Goal: Task Accomplishment & Management: Use online tool/utility

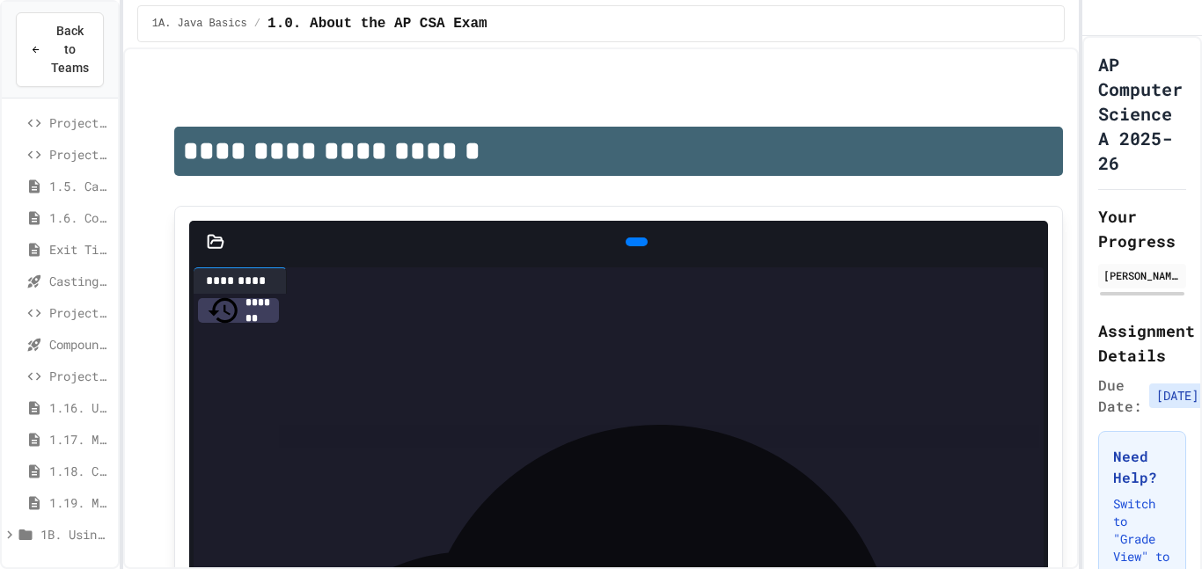
scroll to position [282, 0]
click at [100, 275] on div "Casting and Ranges of variables - Quiz" at bounding box center [60, 288] width 116 height 26
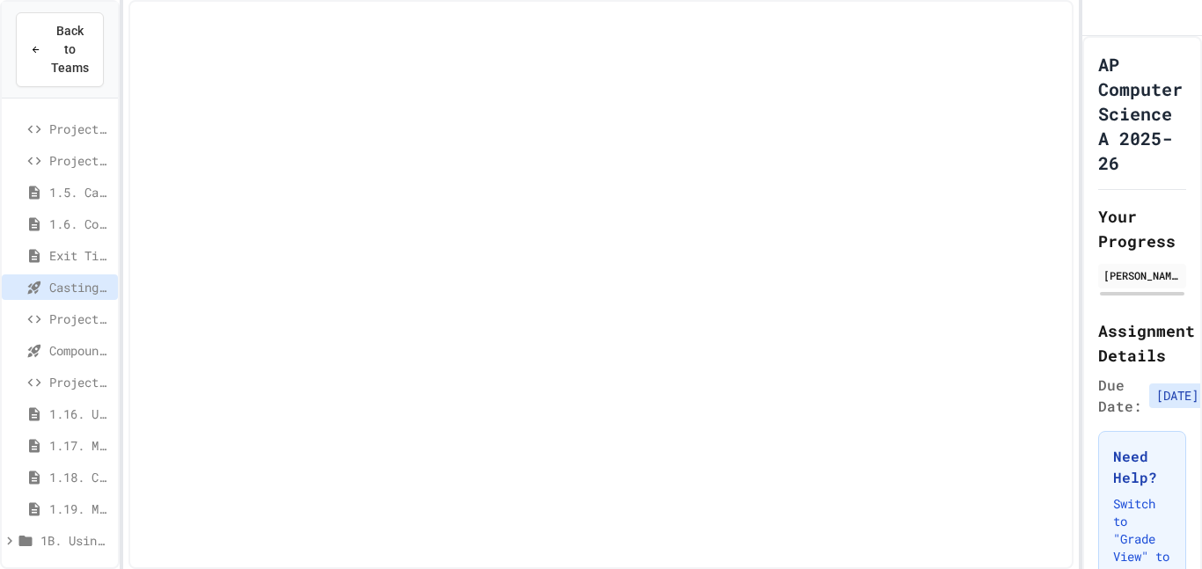
scroll to position [274, 0]
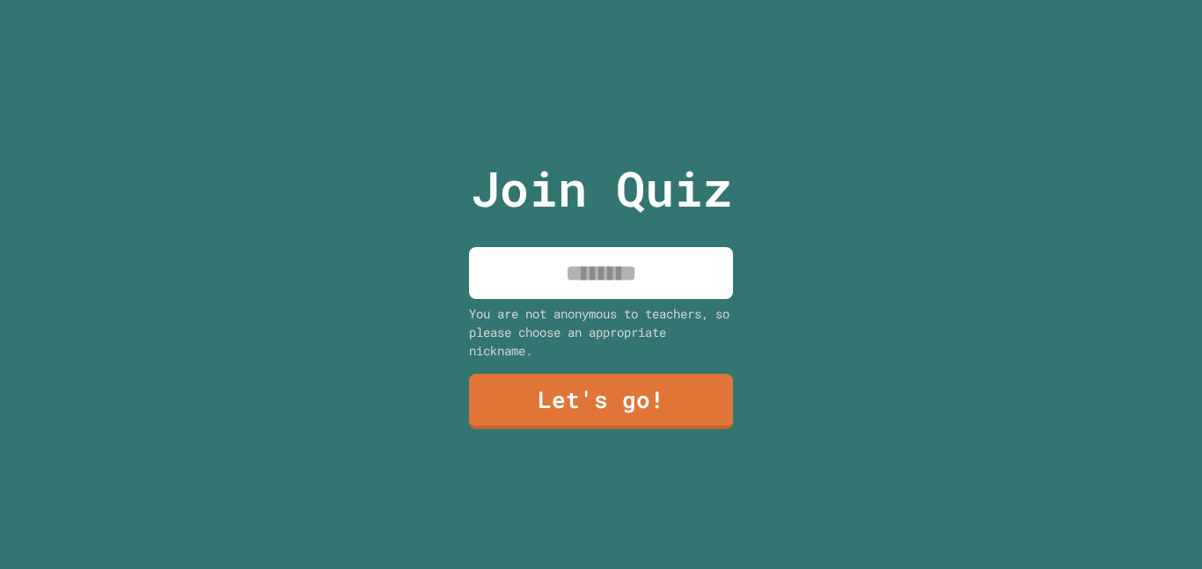
click at [618, 290] on input at bounding box center [601, 273] width 264 height 52
type input "*********"
click at [617, 417] on link "Let's go!" at bounding box center [601, 400] width 268 height 58
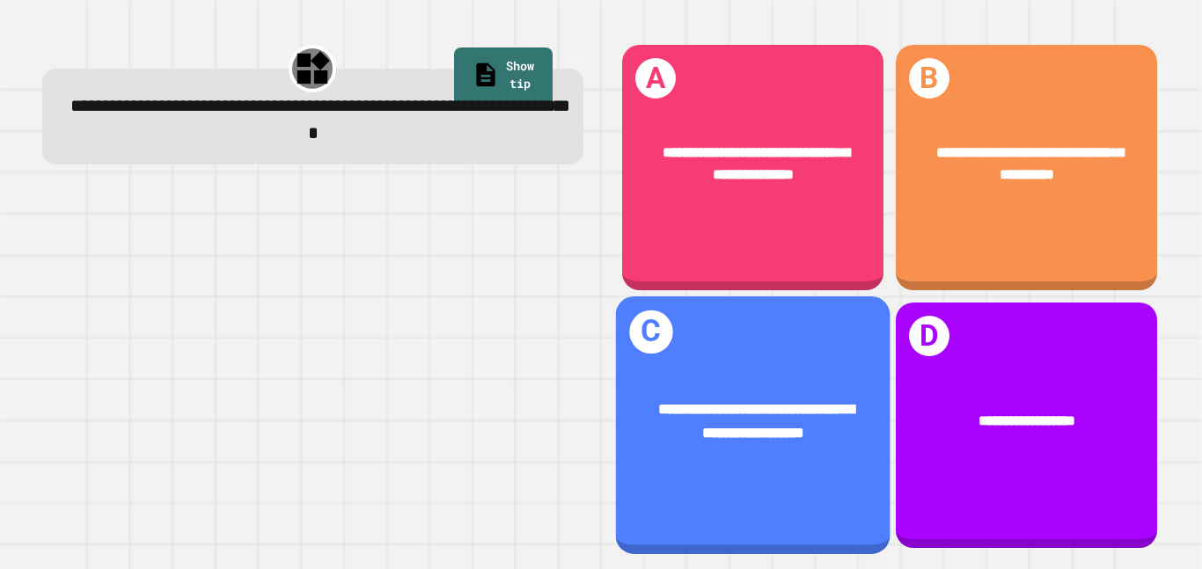
click at [801, 152] on span "**********" at bounding box center [756, 163] width 187 height 36
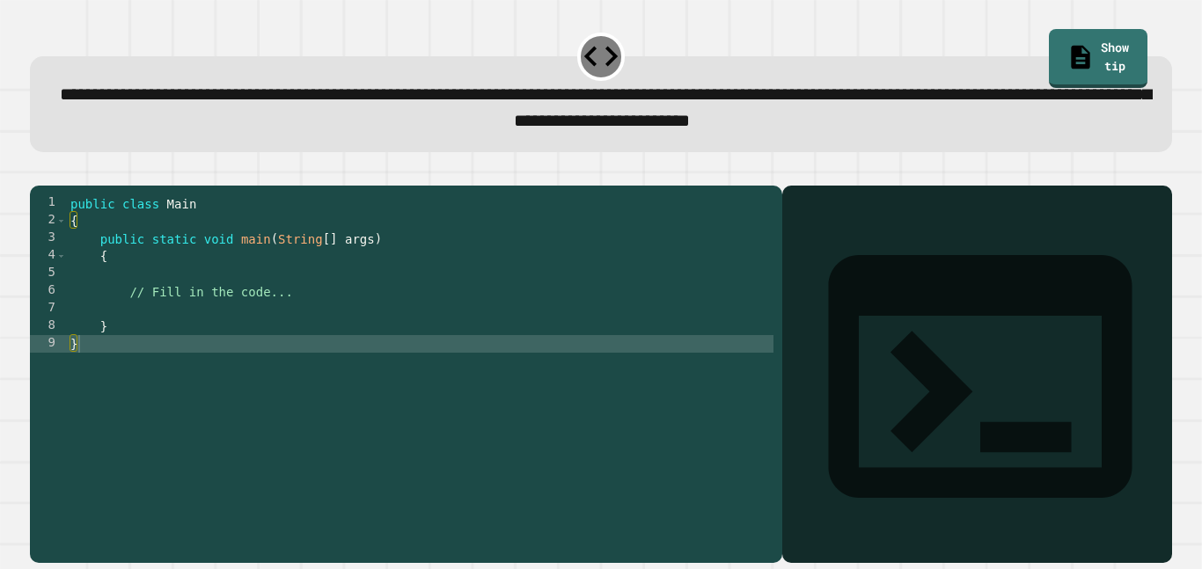
click at [165, 351] on div "public class Main { public static void main ( String [ ] args ) { // Fill in th…" at bounding box center [420, 370] width 707 height 352
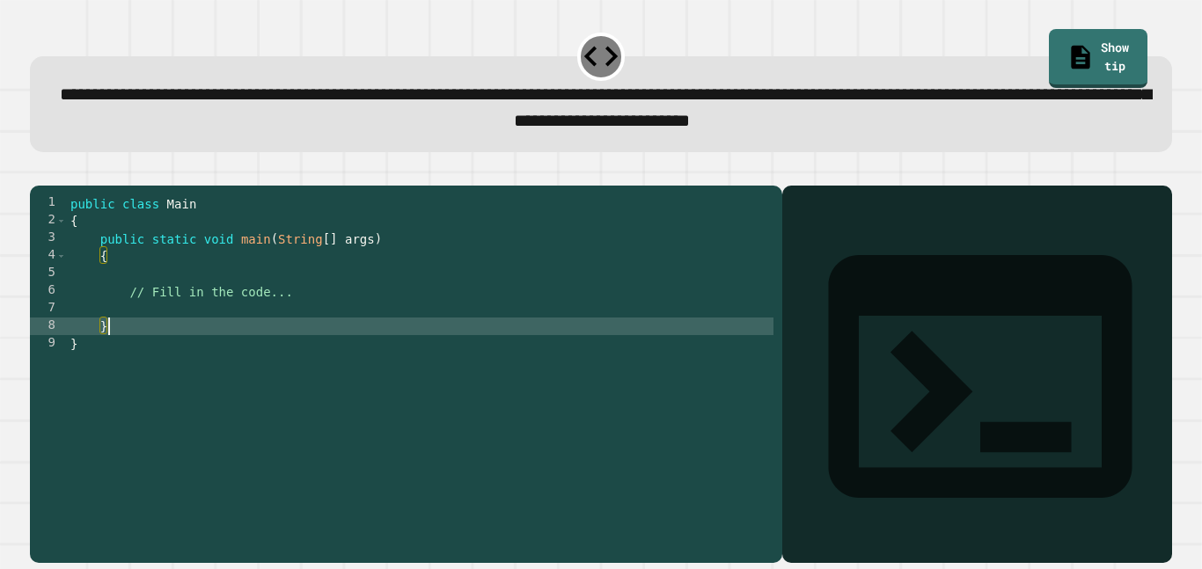
click at [190, 338] on div "public class Main { public static void main ( String [ ] args ) { // Fill in th…" at bounding box center [420, 370] width 707 height 352
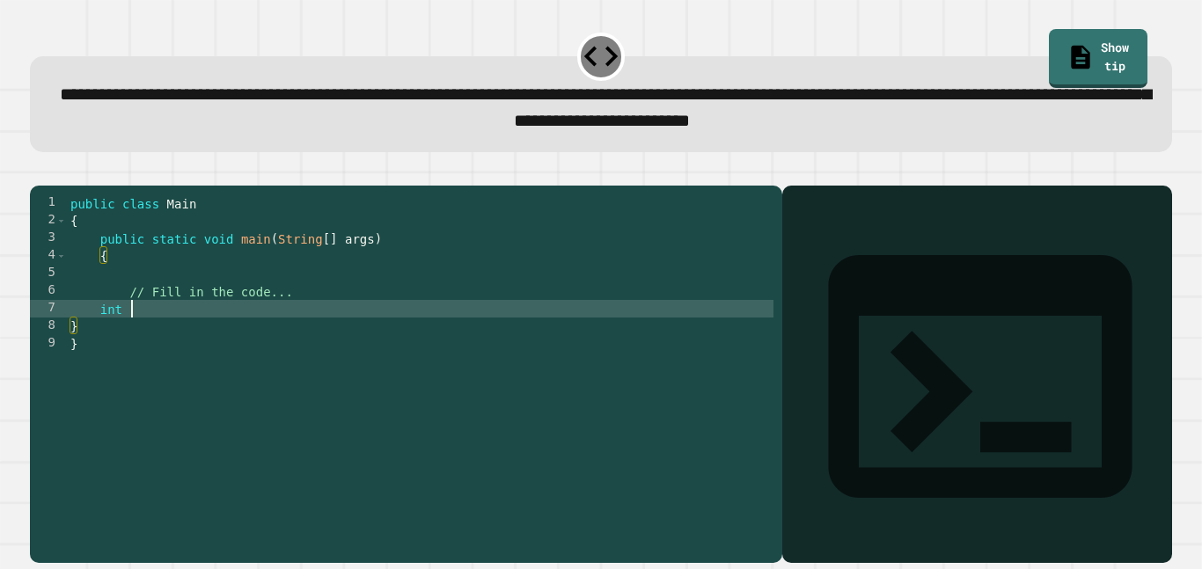
click at [128, 334] on div "public class Main { public static void main ( String [ ] args ) { // Fill in th…" at bounding box center [420, 370] width 707 height 352
type textarea "*"
type textarea "***"
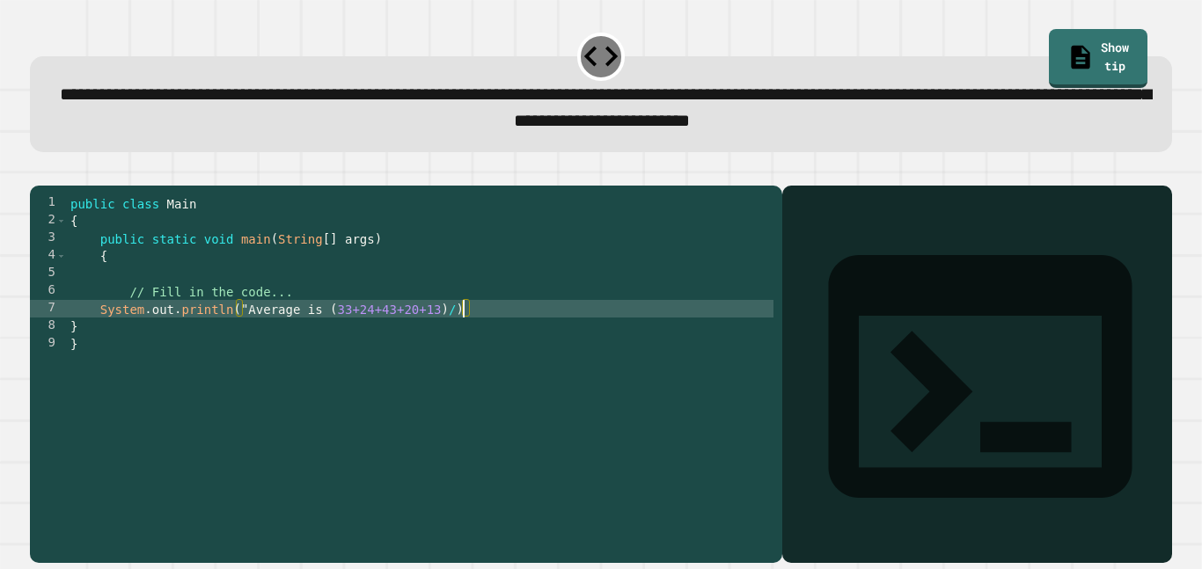
scroll to position [0, 21]
click at [39, 172] on icon "button" at bounding box center [39, 172] width 0 height 0
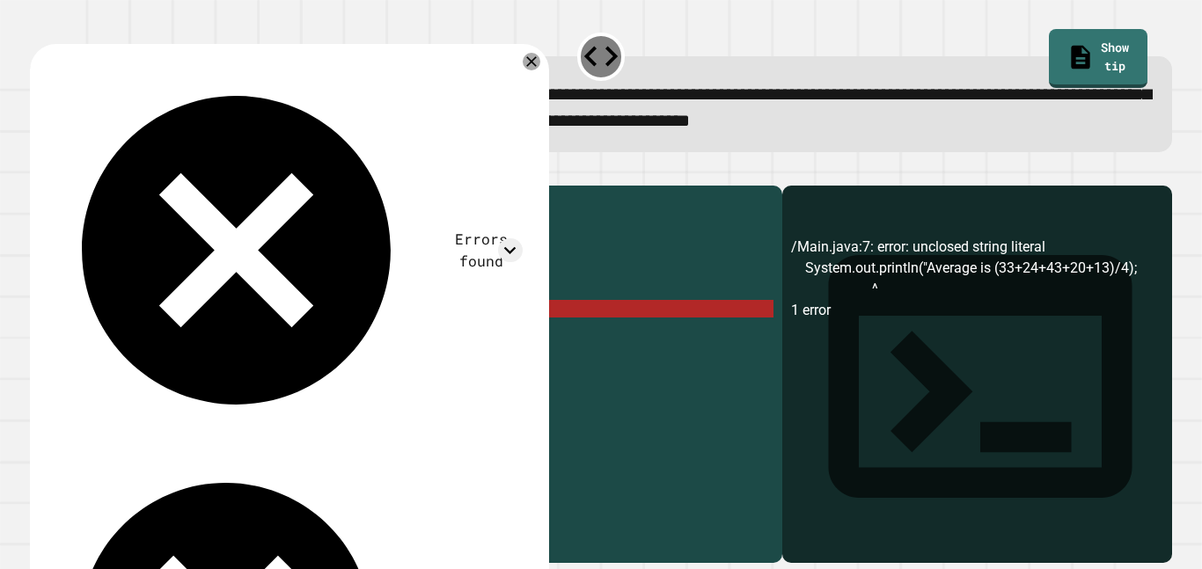
click at [132, 340] on div "public class Main { public static void main ( String [ ] args ) { // Fill in th…" at bounding box center [420, 370] width 707 height 352
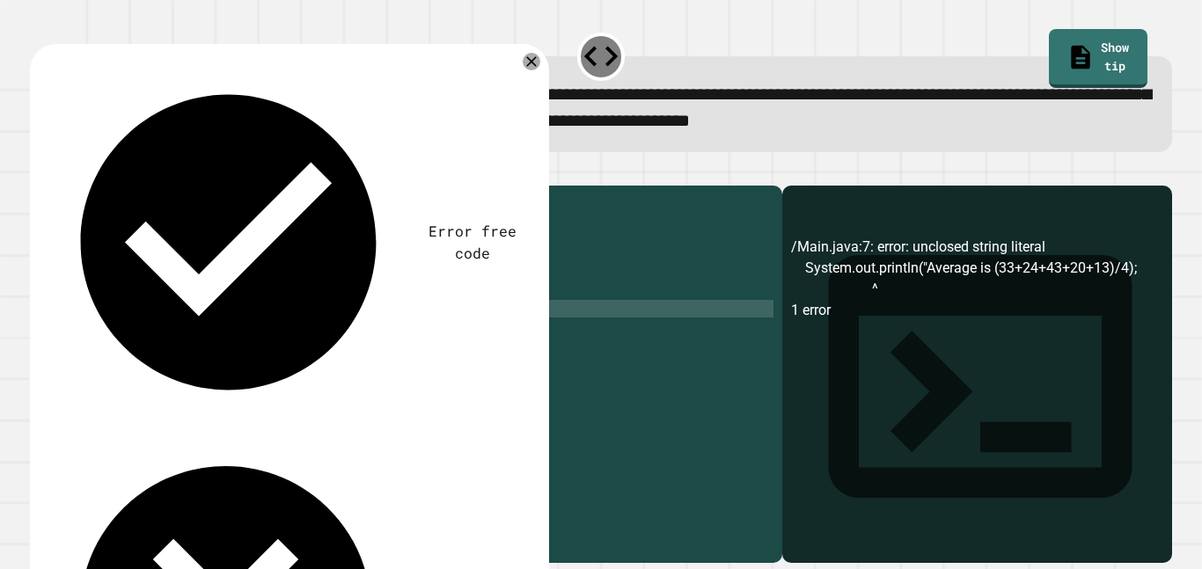
scroll to position [0, 5]
click at [39, 172] on icon "button" at bounding box center [39, 172] width 0 height 0
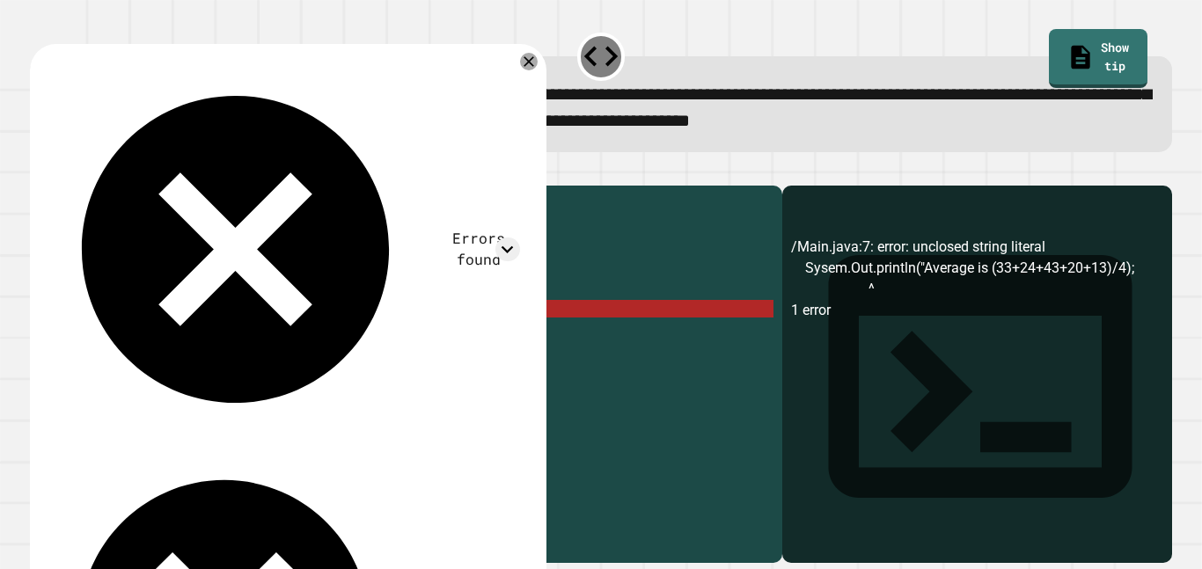
click at [173, 343] on div "public class Main { public static void main ( String [ ] args ) { // Fill in th…" at bounding box center [420, 370] width 707 height 352
click at [105, 333] on div "public class Main { public static void main ( String [ ] args ) { // Fill in th…" at bounding box center [420, 370] width 707 height 352
click at [134, 333] on div "public class Main { public static void main ( String [ ] args ) { // Fill in th…" at bounding box center [420, 370] width 707 height 352
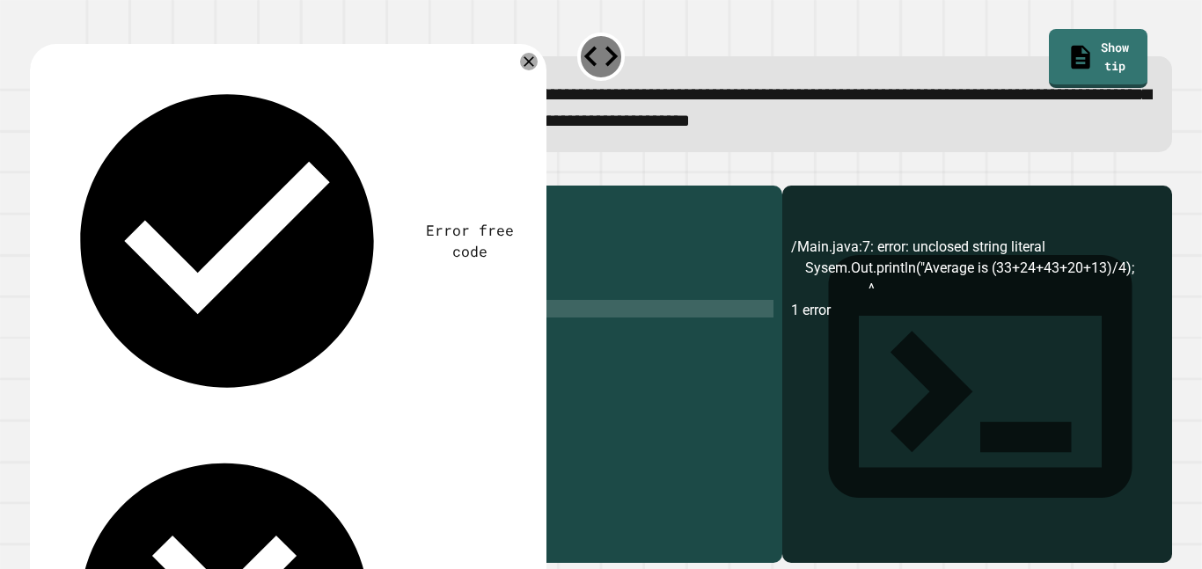
scroll to position [0, 3]
click at [39, 172] on icon "button" at bounding box center [39, 172] width 0 height 0
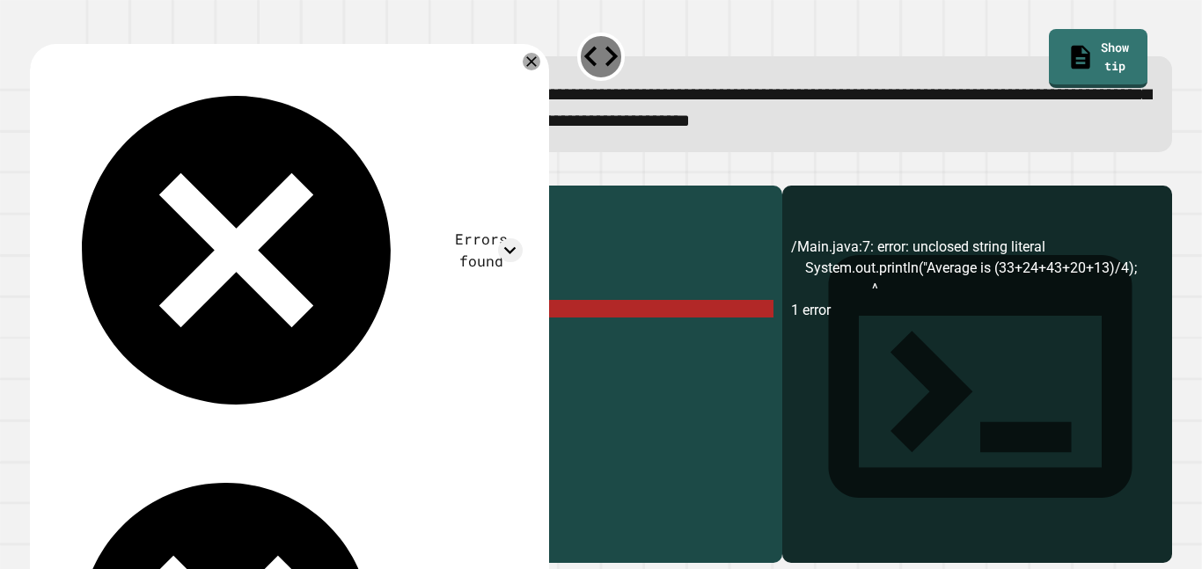
click at [365, 337] on div "public class Main { public static void main ( String [ ] args ) { // Fill in th…" at bounding box center [420, 370] width 707 height 352
click at [467, 318] on div "public class Main { public static void main ( String [ ] args ) { // Fill in th…" at bounding box center [420, 370] width 707 height 352
click at [535, 70] on icon at bounding box center [531, 61] width 21 height 21
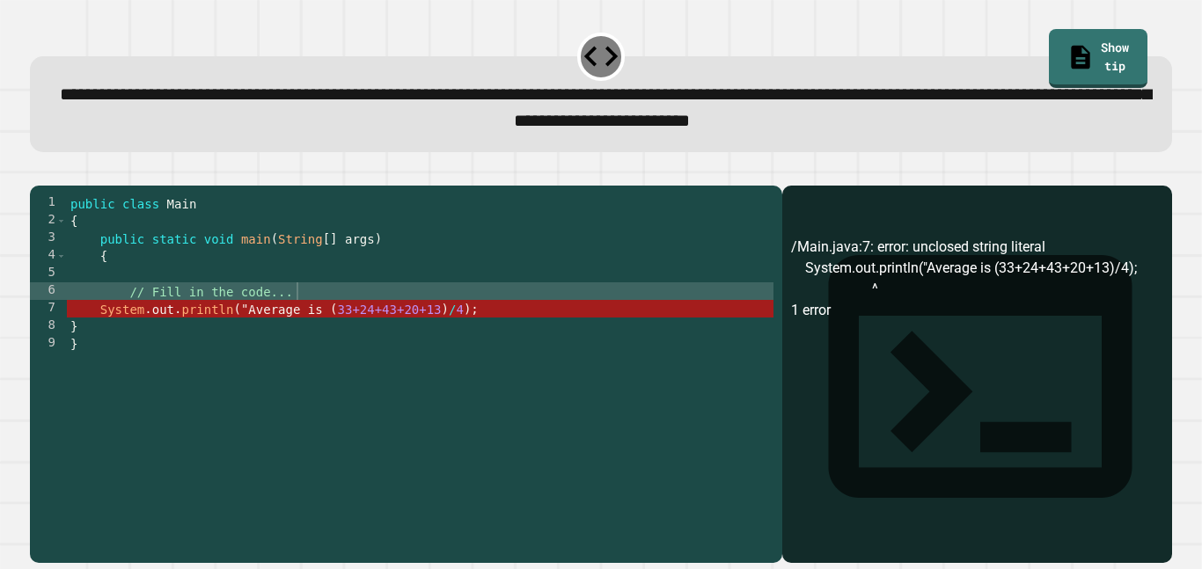
click at [39, 172] on icon "button" at bounding box center [39, 172] width 0 height 0
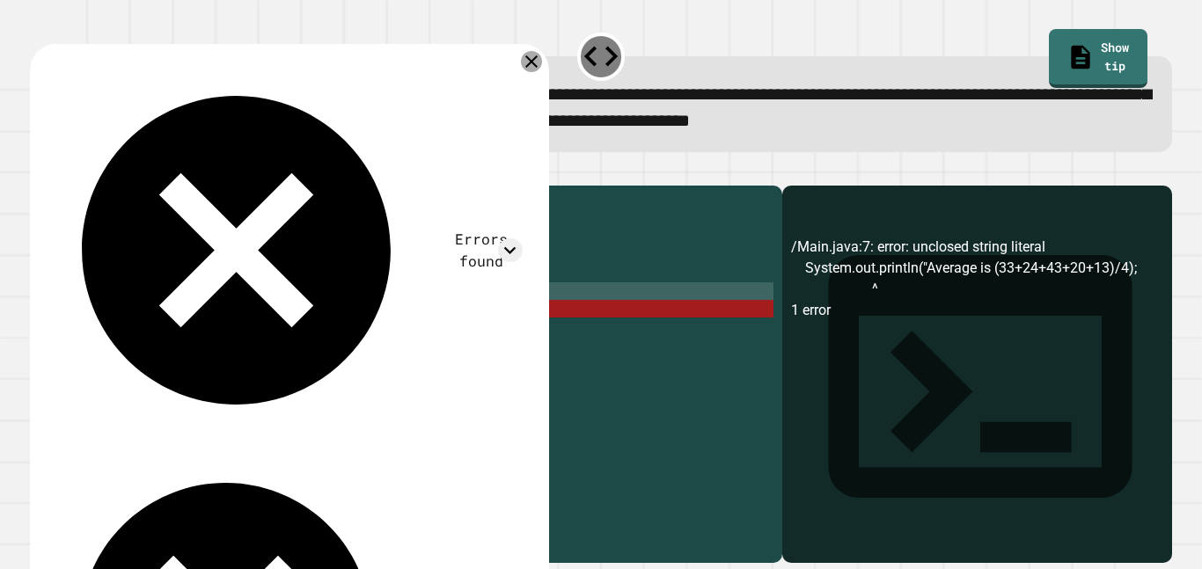
click at [535, 71] on icon at bounding box center [531, 61] width 21 height 21
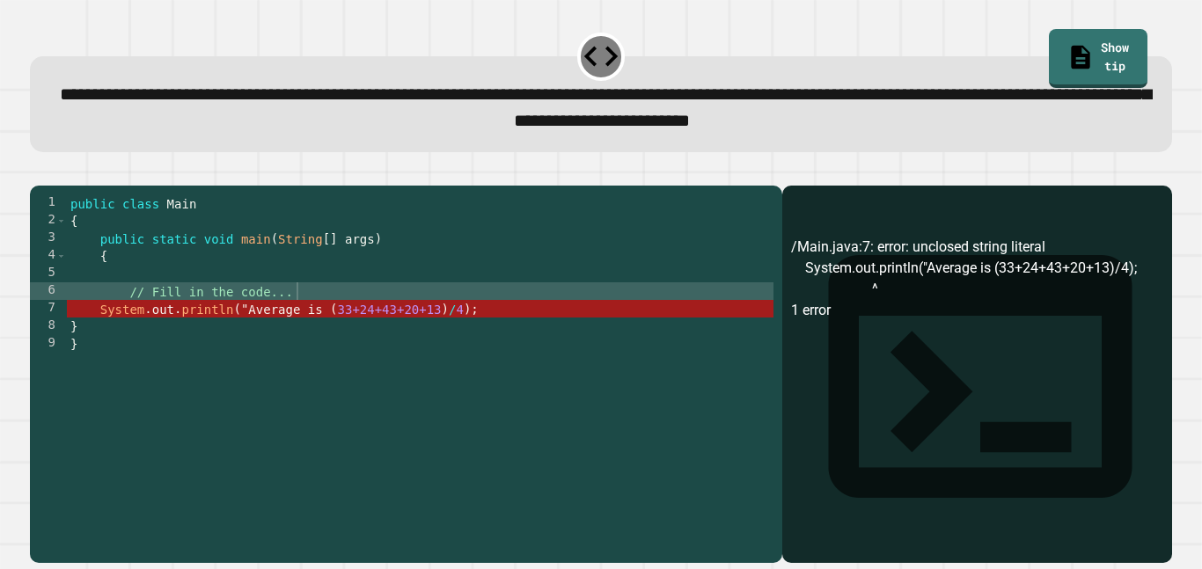
click at [370, 334] on div "public class Main { public static void main ( String [ ] args ) { // Fill in th…" at bounding box center [420, 370] width 707 height 352
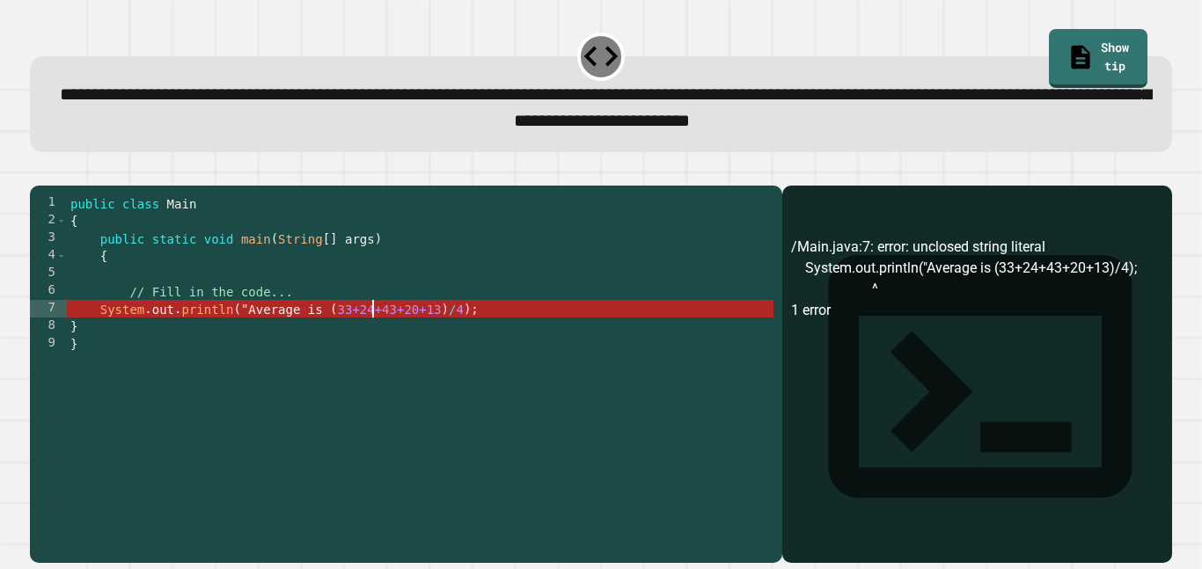
click at [253, 339] on div "public class Main { public static void main ( String [ ] args ) { // Fill in th…" at bounding box center [420, 370] width 707 height 352
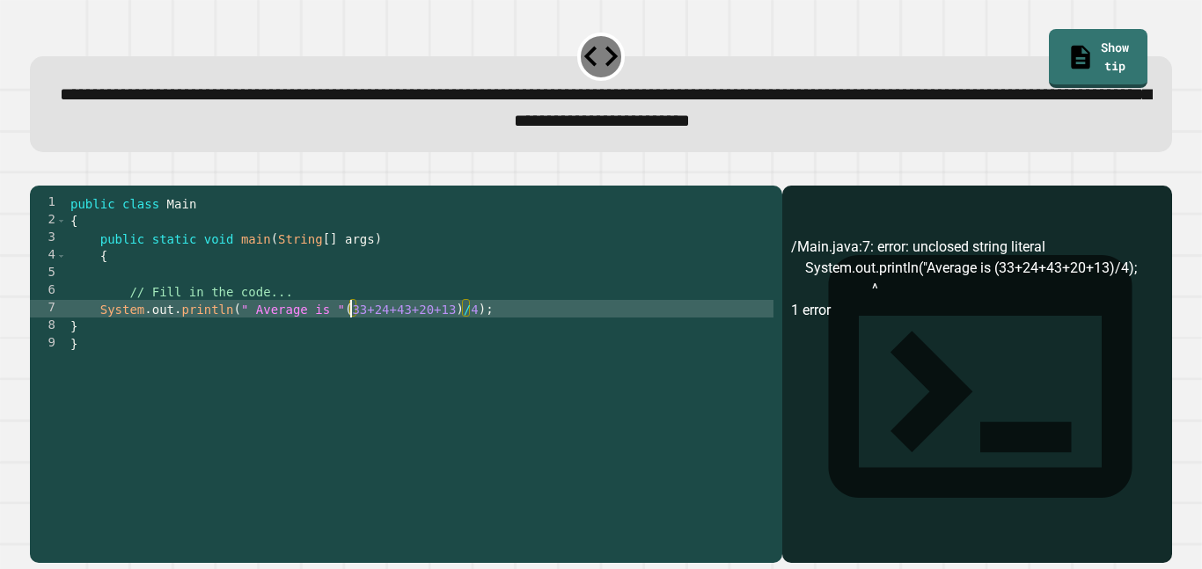
scroll to position [0, 14]
click at [53, 188] on icon "button" at bounding box center [51, 182] width 10 height 12
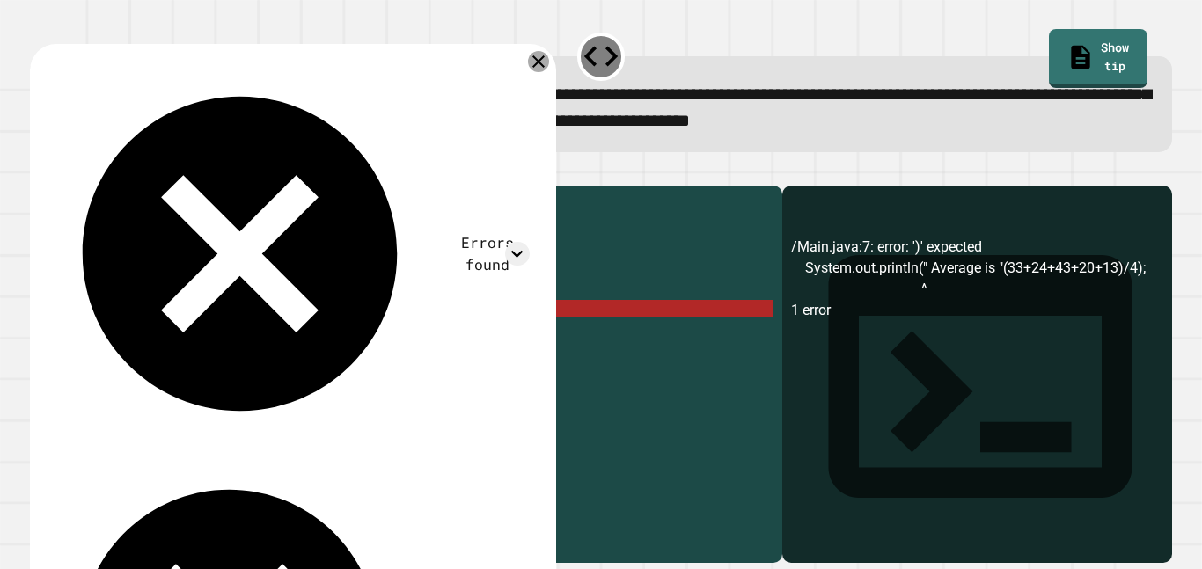
click at [540, 62] on icon at bounding box center [538, 61] width 12 height 12
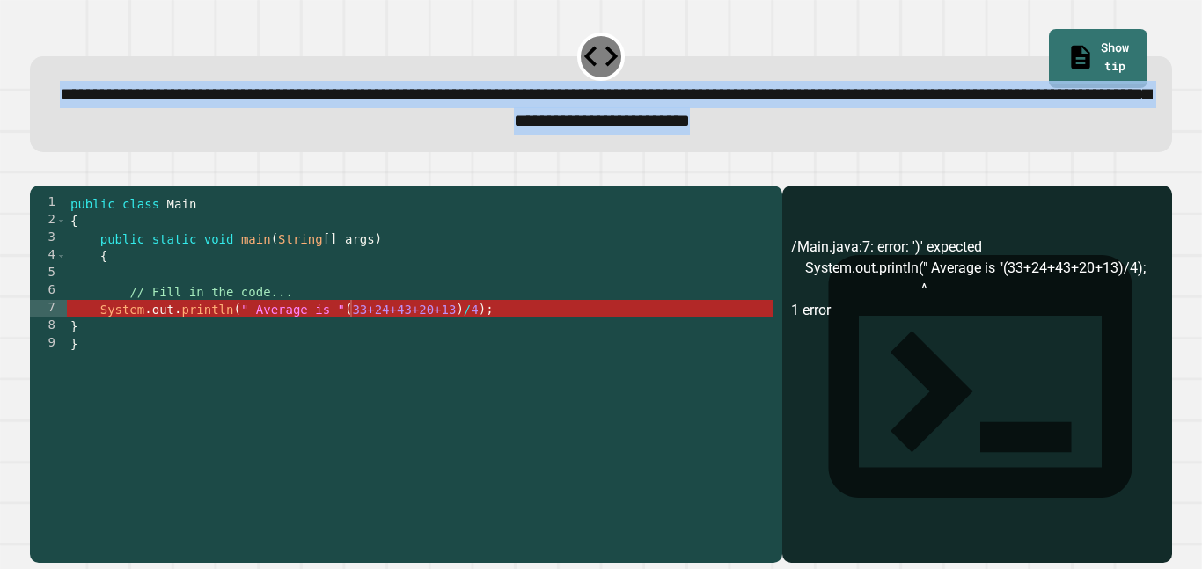
drag, startPoint x: 54, startPoint y: 95, endPoint x: 1091, endPoint y: 118, distance: 1037.7
click at [1091, 118] on div "**********" at bounding box center [601, 108] width 1094 height 55
copy span "**********"
click at [35, 9] on span at bounding box center [35, 9] width 0 height 0
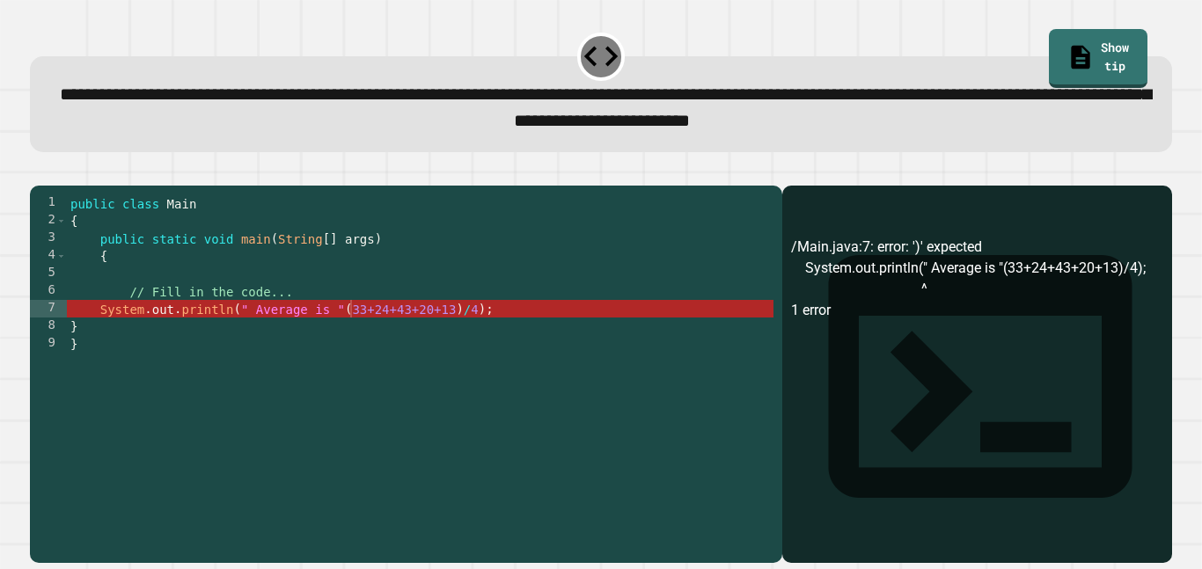
click at [347, 283] on div "public class Main { public static void main ( String [ ] args ) { // Fill in th…" at bounding box center [420, 370] width 707 height 352
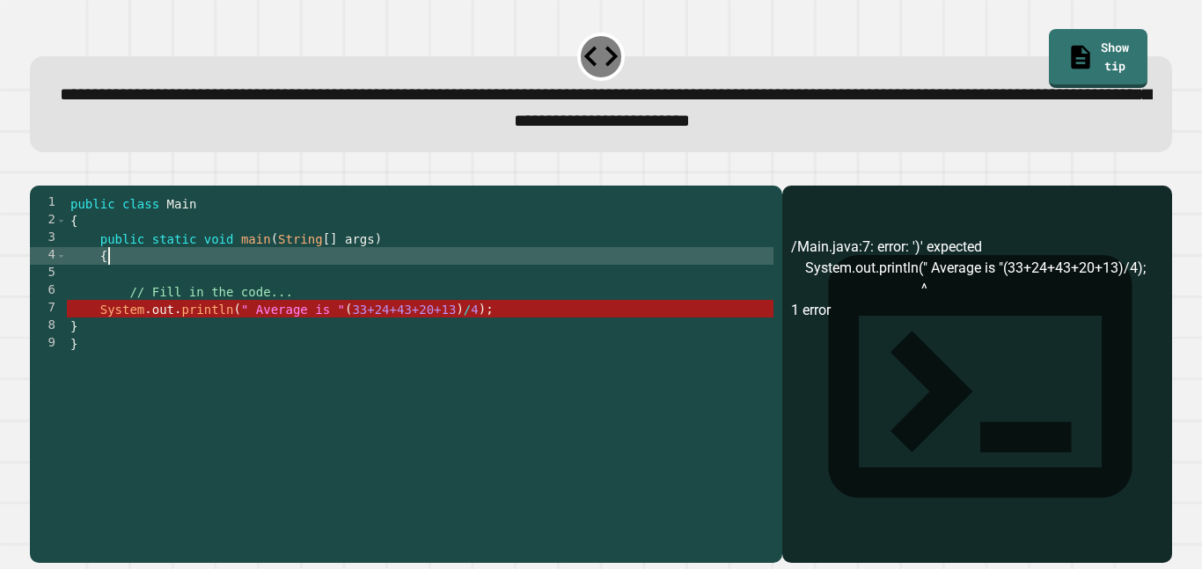
scroll to position [0, 0]
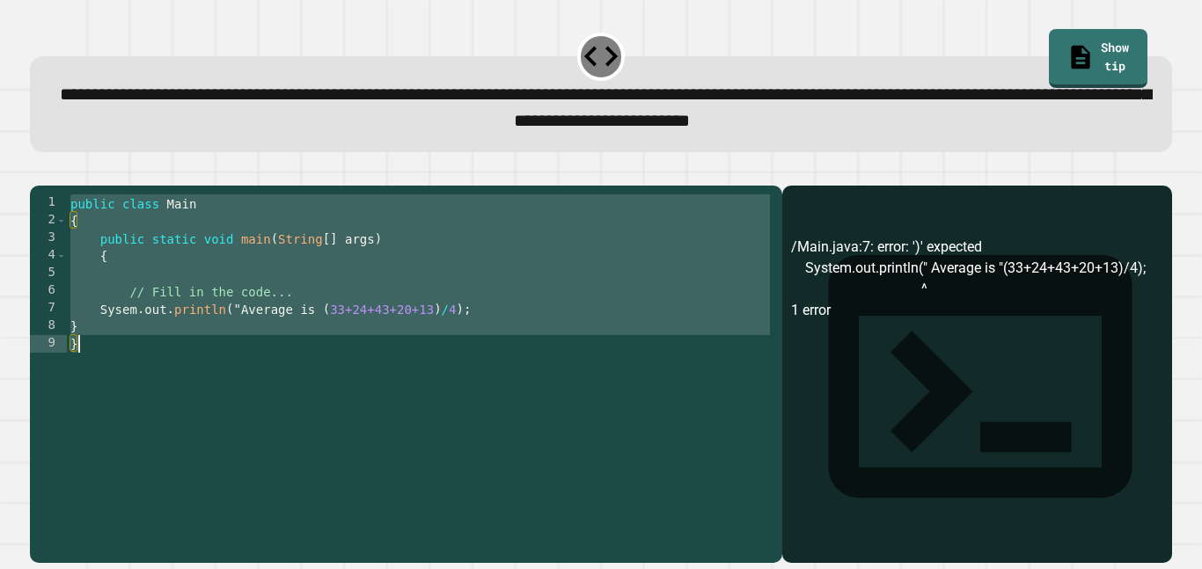
type textarea "* *"
click at [395, 99] on span "**********" at bounding box center [605, 107] width 1091 height 45
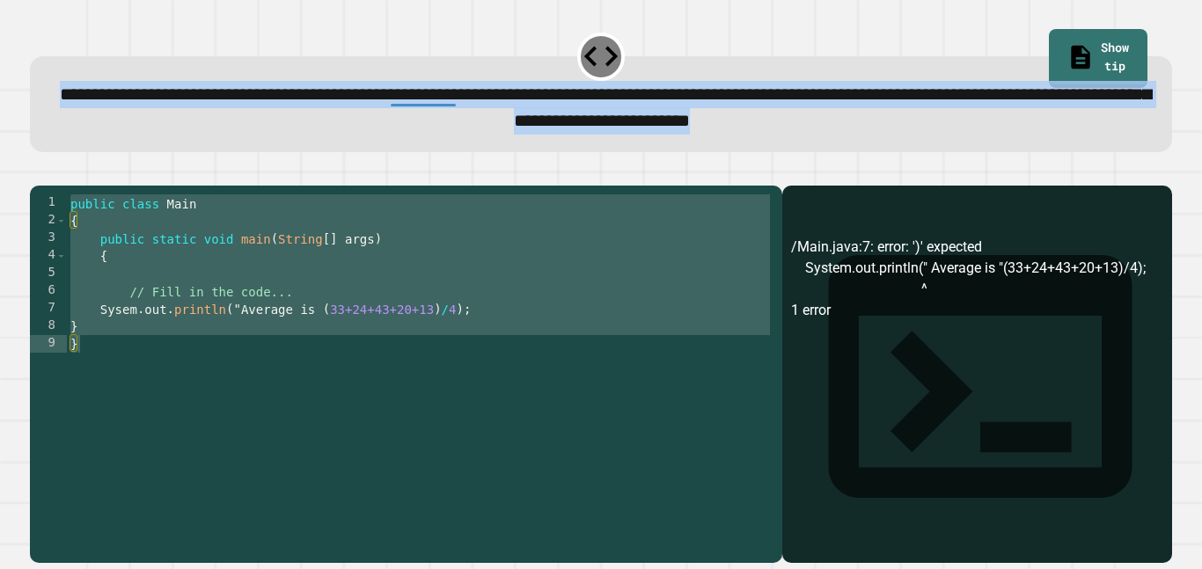
copy div "**********"
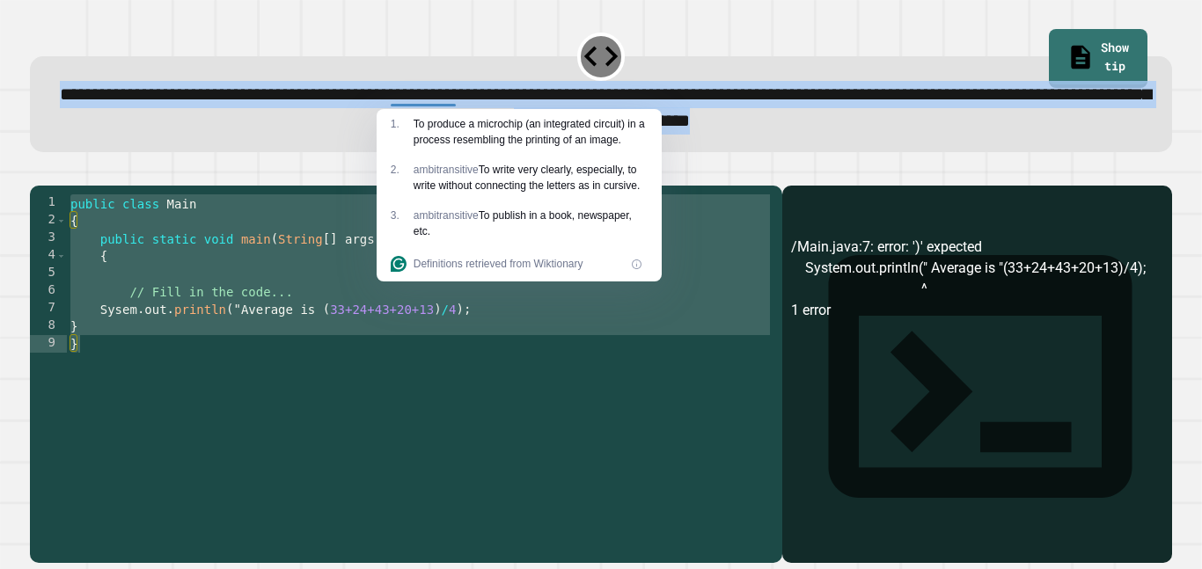
click at [870, 137] on div "**********" at bounding box center [601, 104] width 1142 height 96
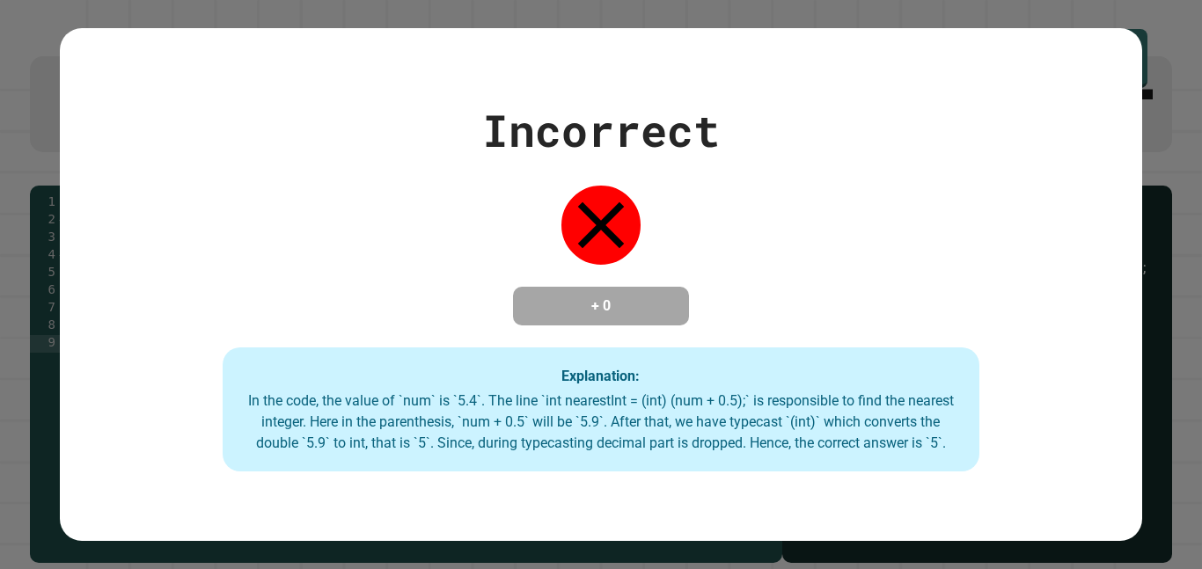
click at [999, 18] on div "Incorrect + 0 Explanation: In the code, the value of `num` is `5.4`. The line `…" at bounding box center [601, 284] width 1202 height 569
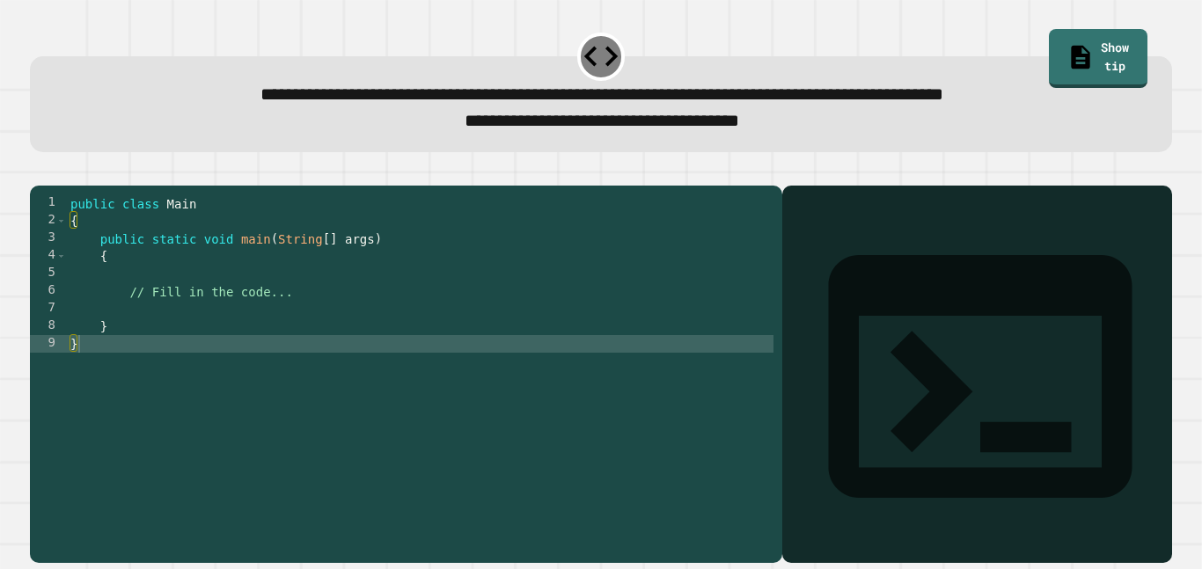
click at [404, 308] on div "public class Main { public static void main ( String [ ] args ) { // Fill in th…" at bounding box center [420, 370] width 707 height 352
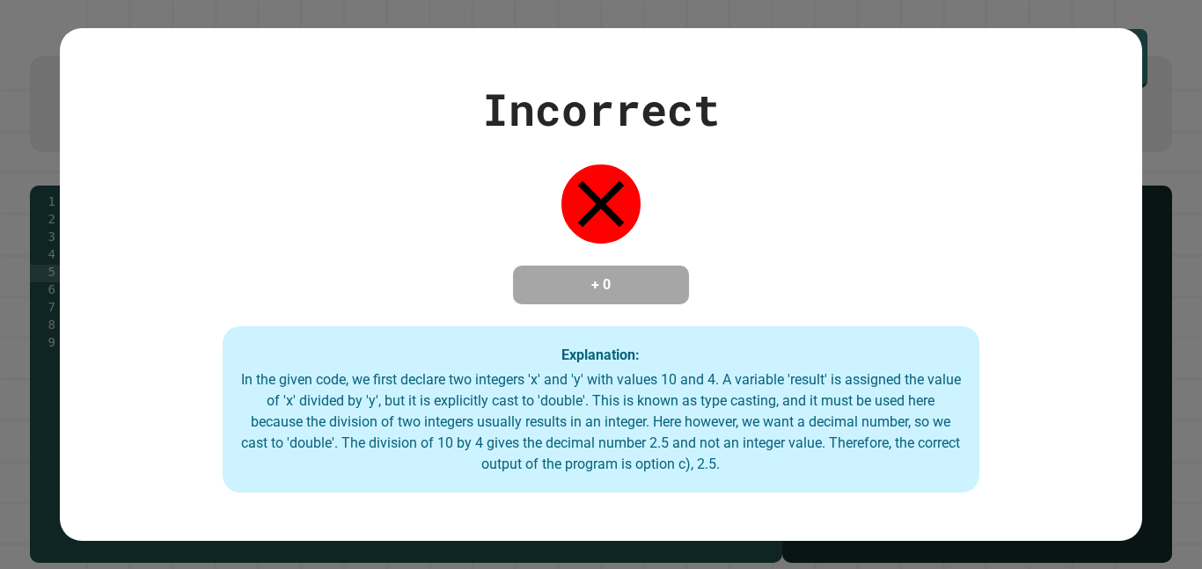
type textarea "**********"
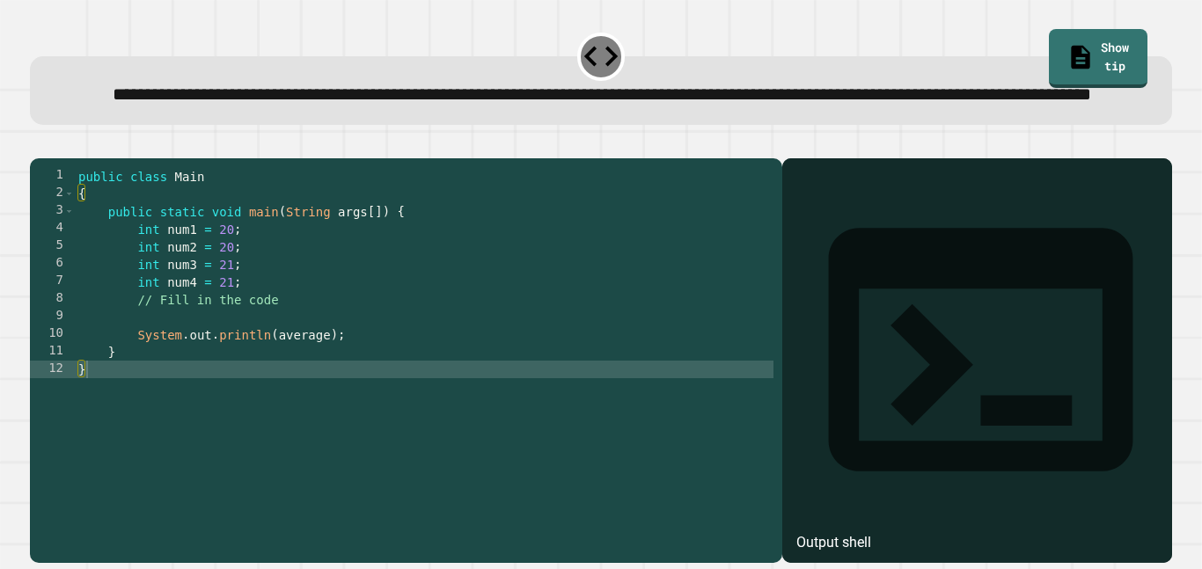
click at [576, 404] on div "public class Main { public static void main ( String args [ ]) { int num1 = 20 …" at bounding box center [424, 343] width 699 height 352
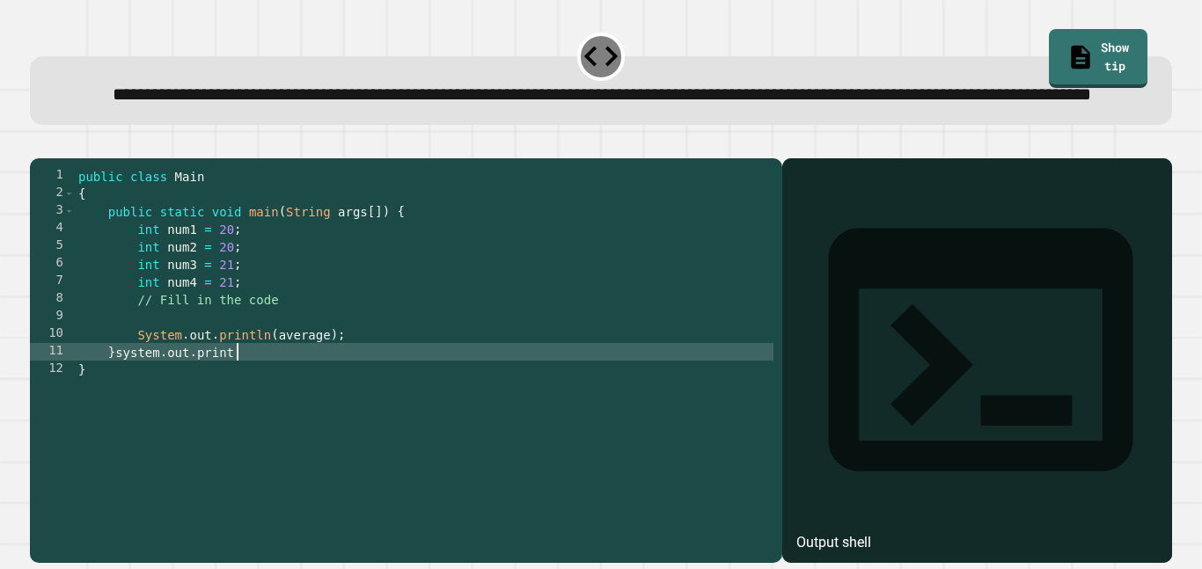
type textarea "**********"
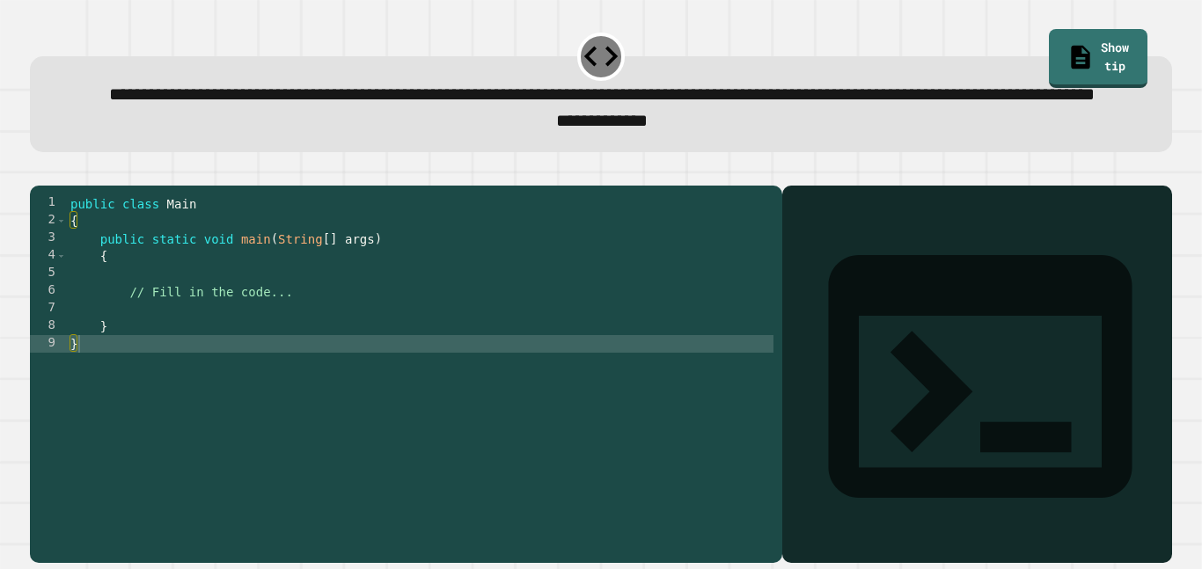
click at [525, 317] on div "public class Main { public static void main ( String [ ] args ) { // Fill in th…" at bounding box center [420, 352] width 707 height 317
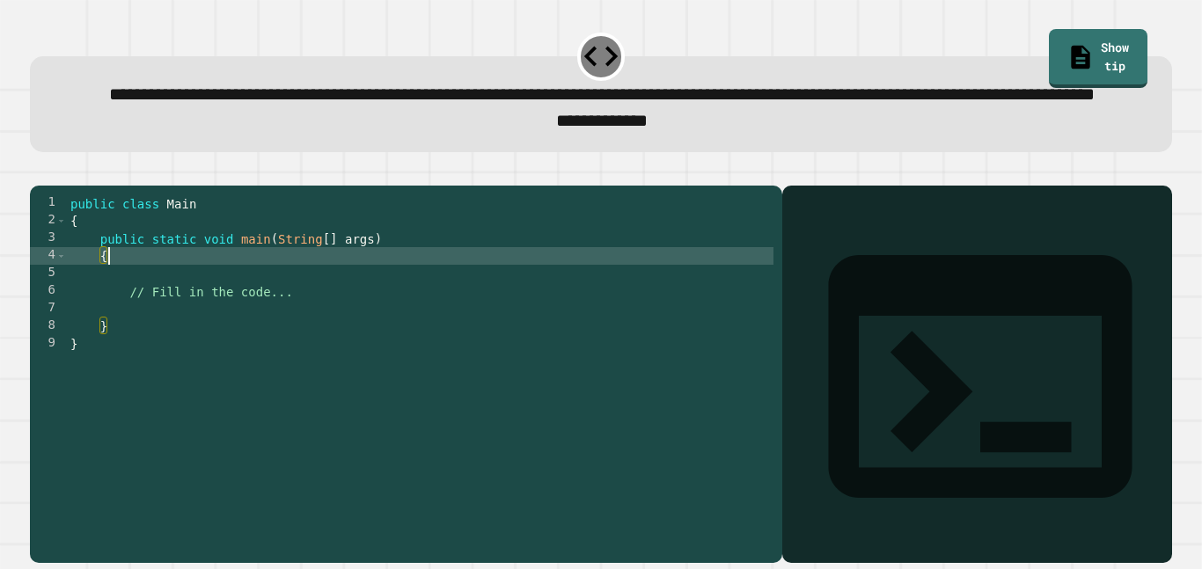
click at [436, 365] on div "public class Main { public static void main ( String [ ] args ) { // Fill in th…" at bounding box center [420, 352] width 707 height 317
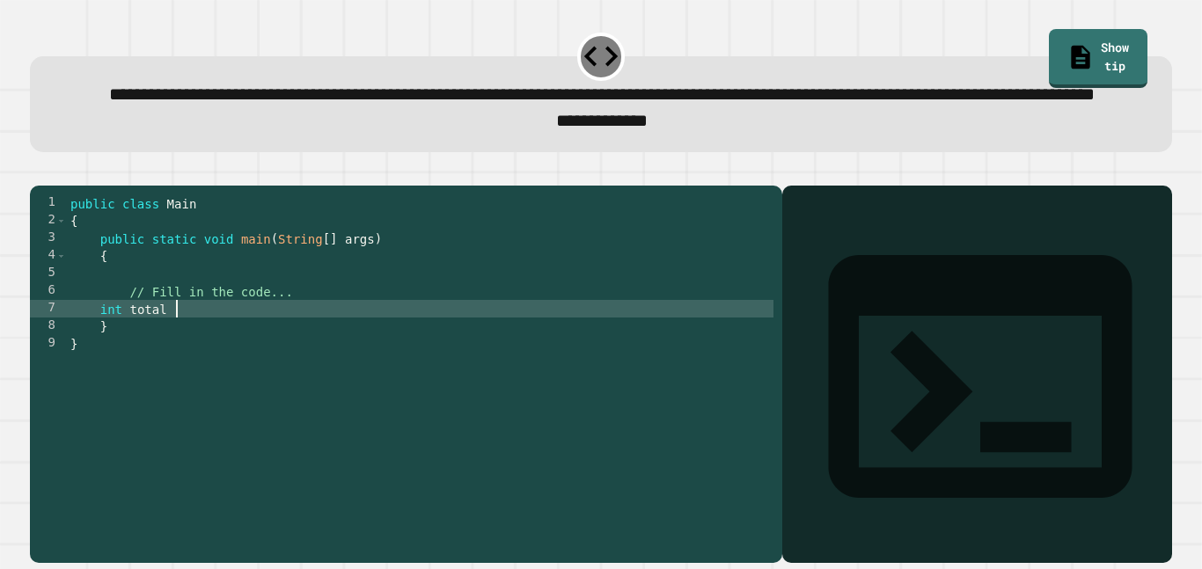
scroll to position [0, 4]
click at [162, 379] on div "public class Main { public static void main ( String [ ] args ) { // Fill in th…" at bounding box center [420, 352] width 707 height 317
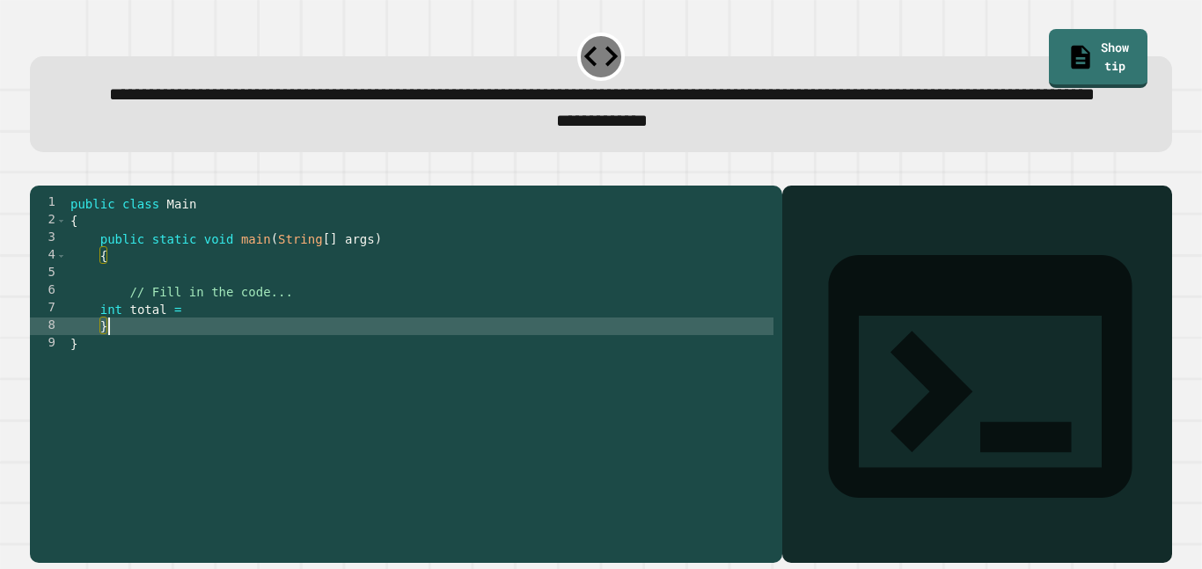
scroll to position [0, 0]
click at [166, 370] on div "public class Main { public static void main ( String [ ] args ) { // Fill in th…" at bounding box center [420, 352] width 707 height 317
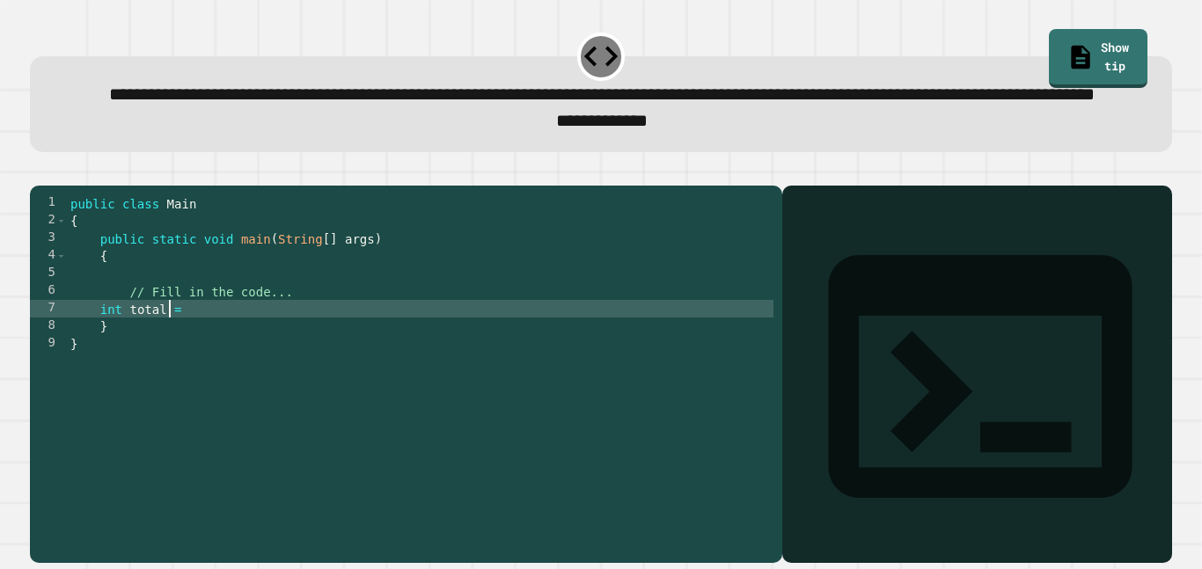
click at [166, 370] on div "public class Main { public static void main ( String [ ] args ) { // Fill in th…" at bounding box center [420, 352] width 707 height 317
click at [167, 362] on div "public class Main { public static void main ( String [ ] args ) { // Fill in th…" at bounding box center [420, 335] width 707 height 282
click at [167, 362] on div "public class Main { public static void main ( String [ ] args ) { // Fill in th…" at bounding box center [420, 352] width 707 height 317
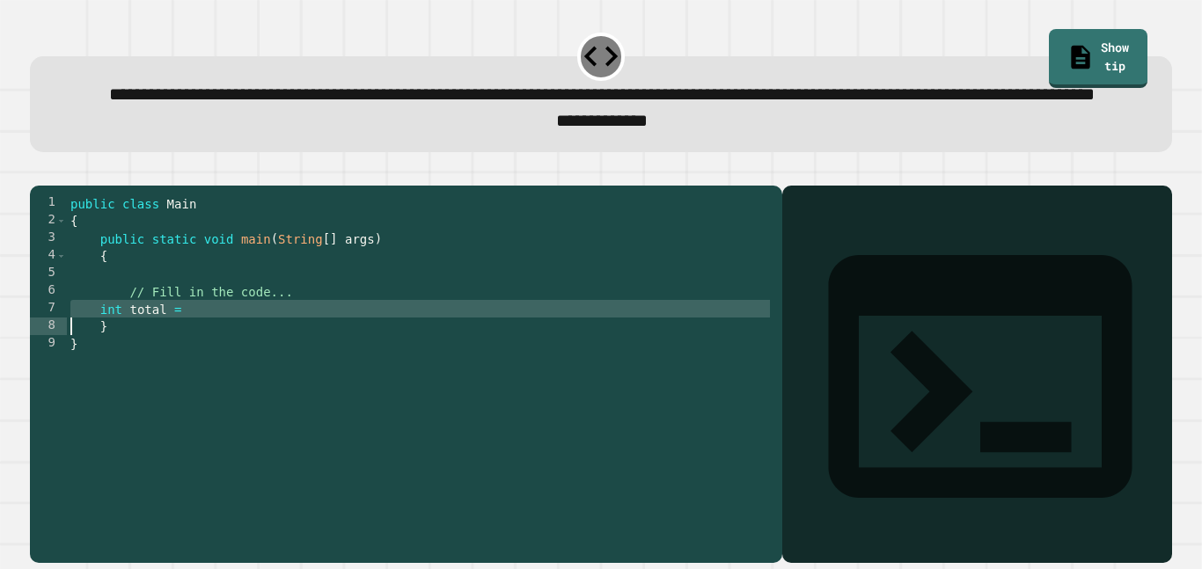
click at [167, 362] on div "public class Main { public static void main ( String [ ] args ) { // Fill in th…" at bounding box center [420, 335] width 707 height 282
click at [167, 362] on div "public class Main { public static void main ( String [ ] args ) { // Fill in th…" at bounding box center [420, 352] width 707 height 317
type textarea "*"
type textarea "***"
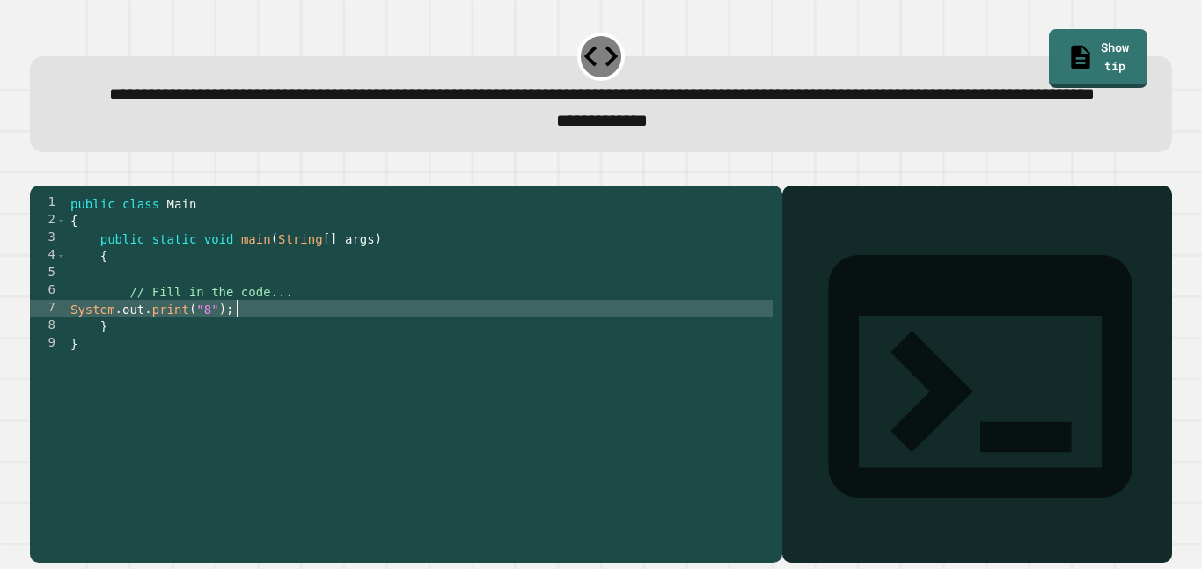
type textarea "**********"
click at [55, 188] on icon "button" at bounding box center [51, 182] width 10 height 12
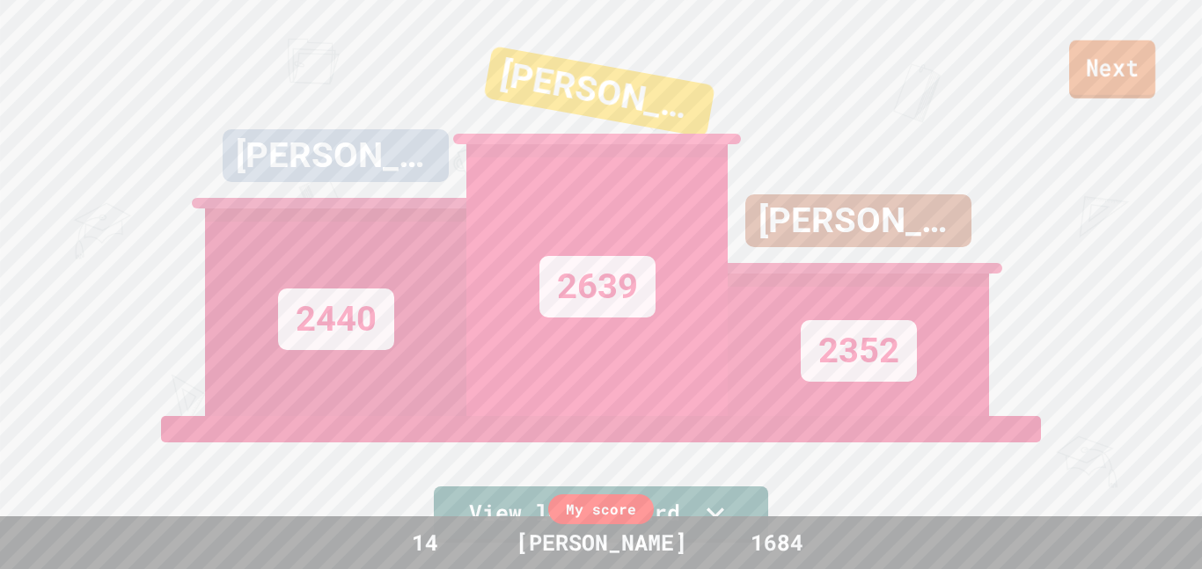
click at [1083, 72] on link "Next" at bounding box center [1112, 69] width 86 height 58
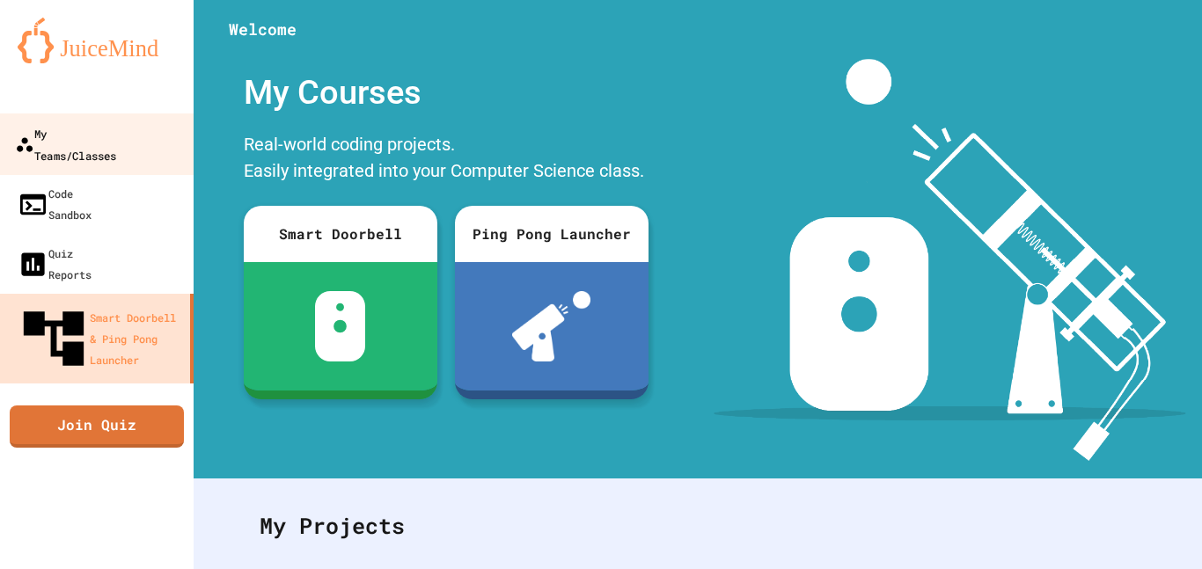
click at [69, 120] on link "My Teams/Classes" at bounding box center [97, 145] width 200 height 62
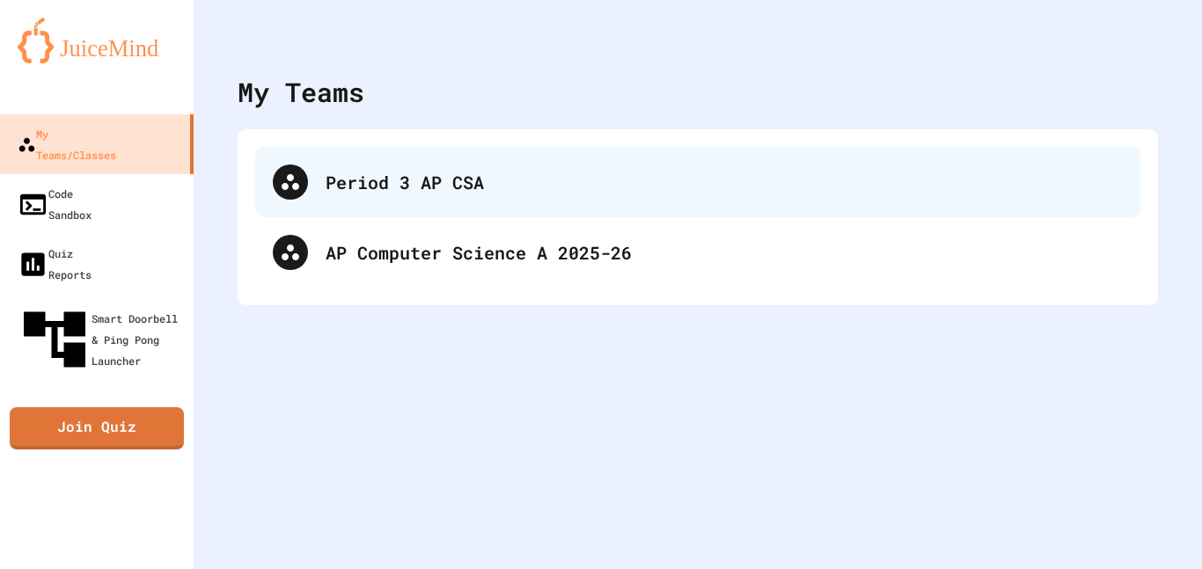
click at [340, 201] on div "Period 3 AP CSA" at bounding box center [697, 182] width 885 height 70
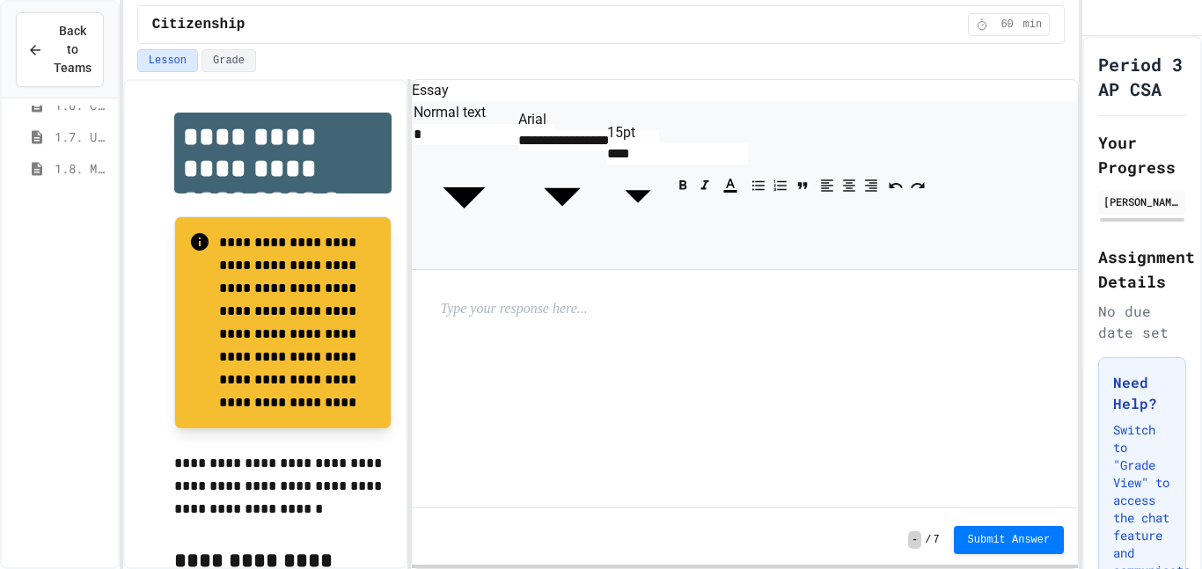
scroll to position [763, 0]
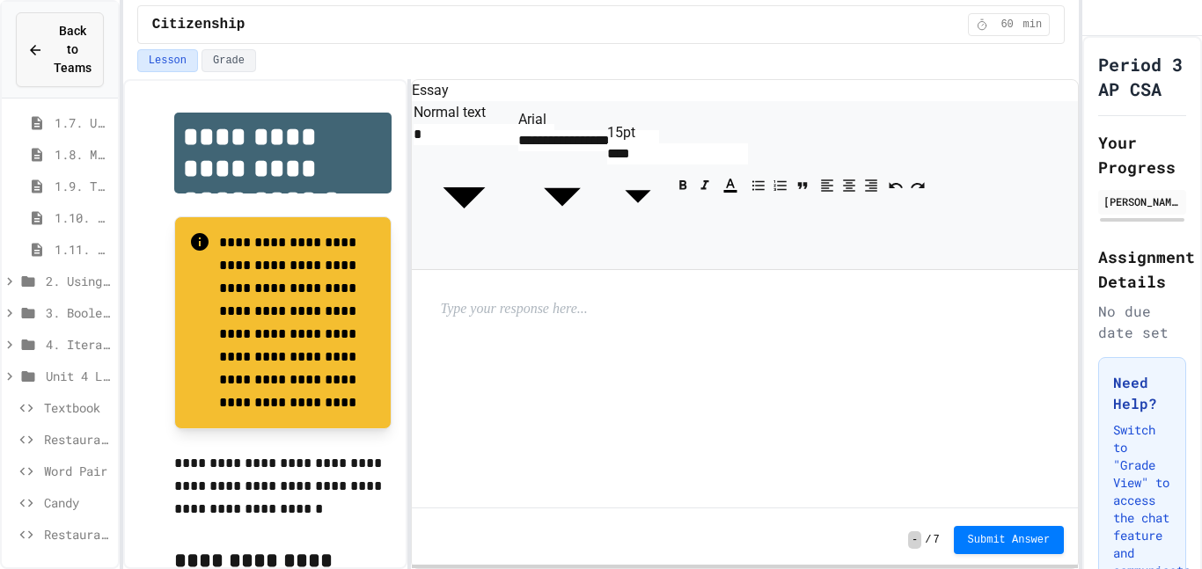
click at [63, 18] on button "Back to Teams" at bounding box center [60, 49] width 88 height 75
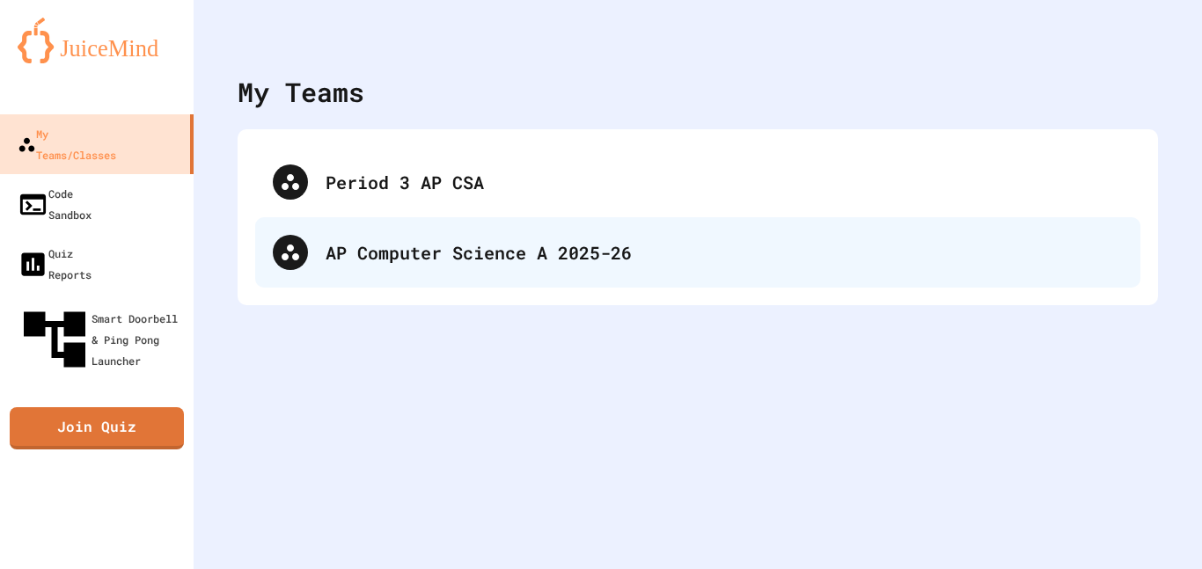
click at [422, 274] on div "AP Computer Science A 2025-26" at bounding box center [697, 252] width 885 height 70
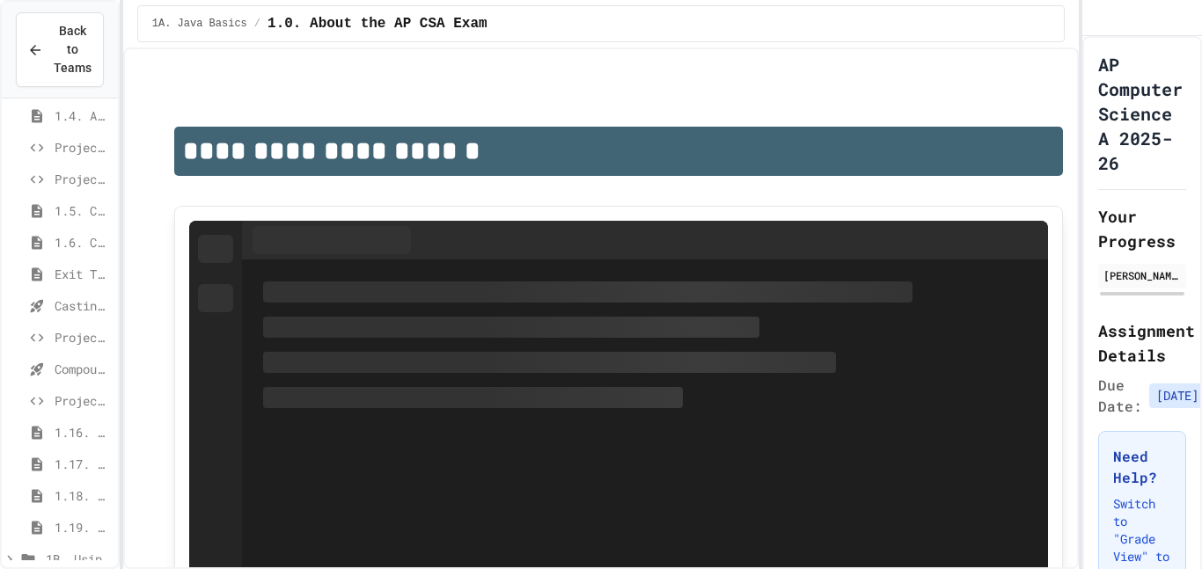
scroll to position [264, 0]
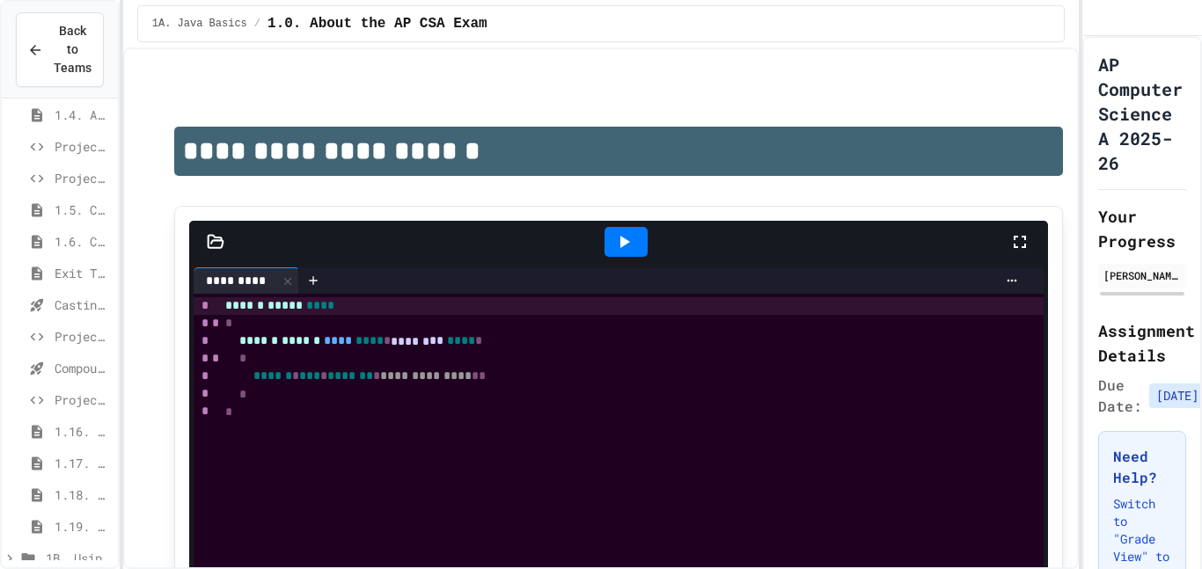
click at [63, 336] on span "Project EmployeePay" at bounding box center [83, 336] width 56 height 18
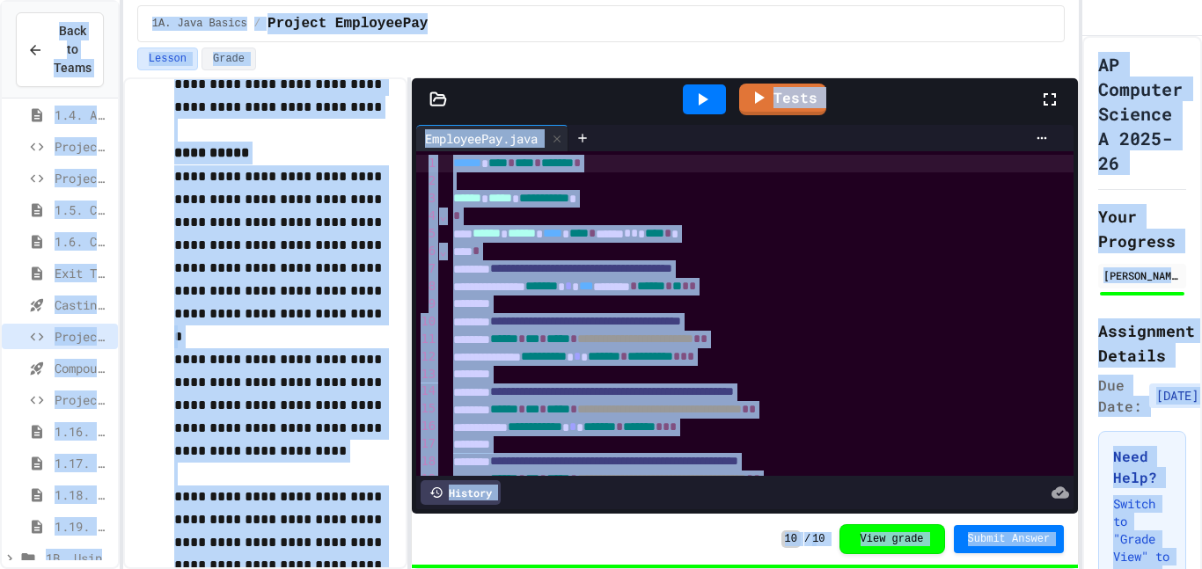
click div "*"
